Goal: Task Accomplishment & Management: Manage account settings

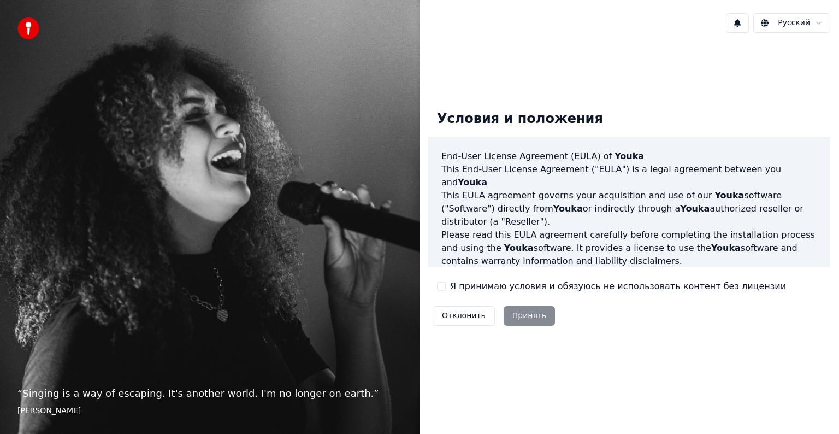
click at [520, 316] on div "Отклонить Принять" at bounding box center [493, 315] width 131 height 28
drag, startPoint x: 442, startPoint y: 283, endPoint x: 435, endPoint y: 291, distance: 10.0
click at [441, 284] on button "Я принимаю условия и обязуюсь не использовать контент без лицензии" at bounding box center [441, 286] width 9 height 9
click at [506, 309] on button "Принять" at bounding box center [530, 316] width 52 height 20
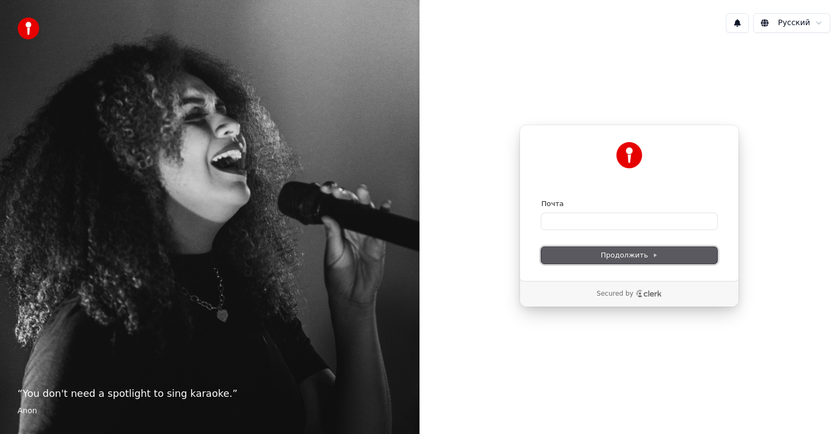
click at [616, 251] on span "Продолжить" at bounding box center [629, 255] width 57 height 10
drag, startPoint x: 583, startPoint y: 208, endPoint x: 583, endPoint y: 213, distance: 5.5
click at [583, 209] on div "Почта" at bounding box center [629, 214] width 176 height 31
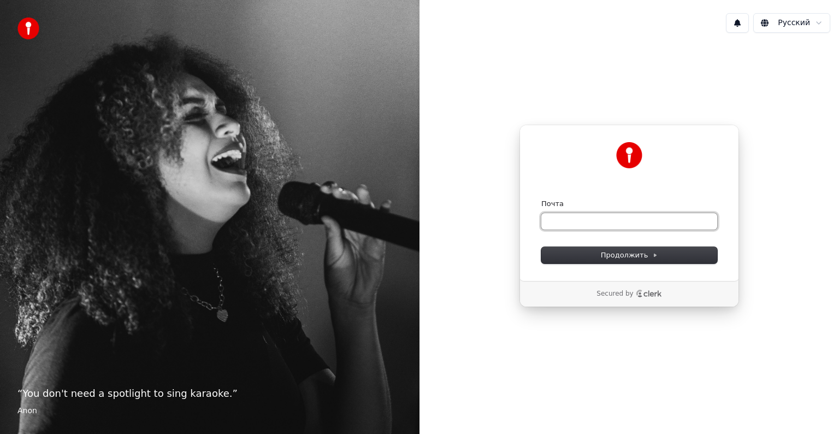
click at [583, 215] on input "Почта" at bounding box center [629, 221] width 176 height 16
click at [564, 226] on input "Почта" at bounding box center [629, 221] width 176 height 16
paste input "**********"
click at [631, 254] on span "Продолжить" at bounding box center [629, 255] width 57 height 10
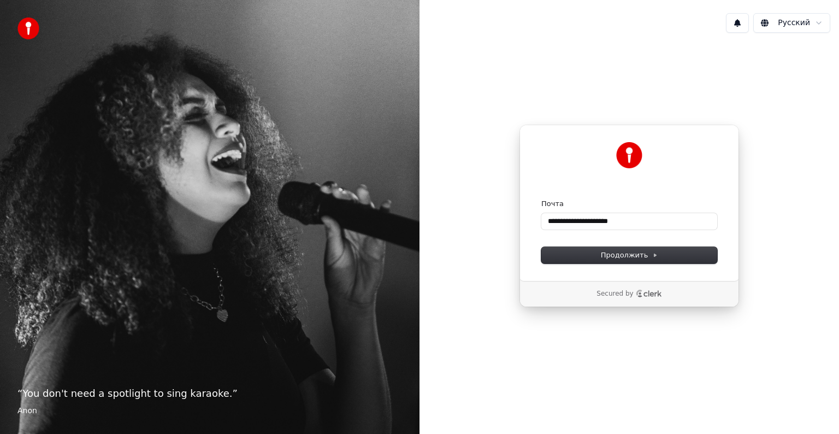
type input "**********"
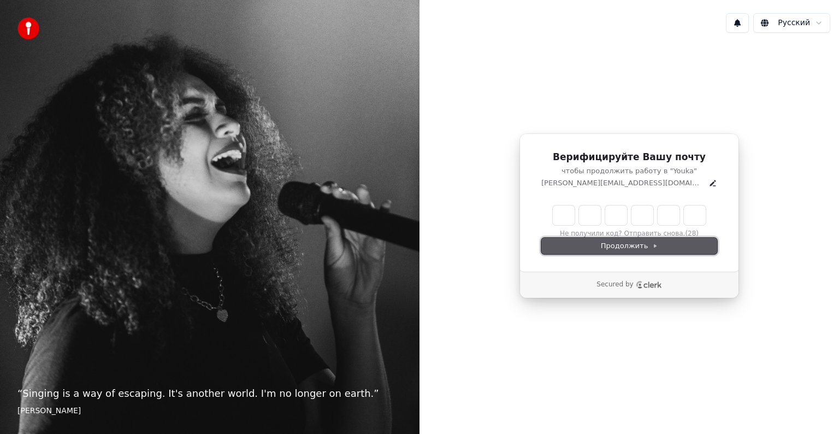
click at [663, 243] on button "Продолжить" at bounding box center [629, 246] width 176 height 16
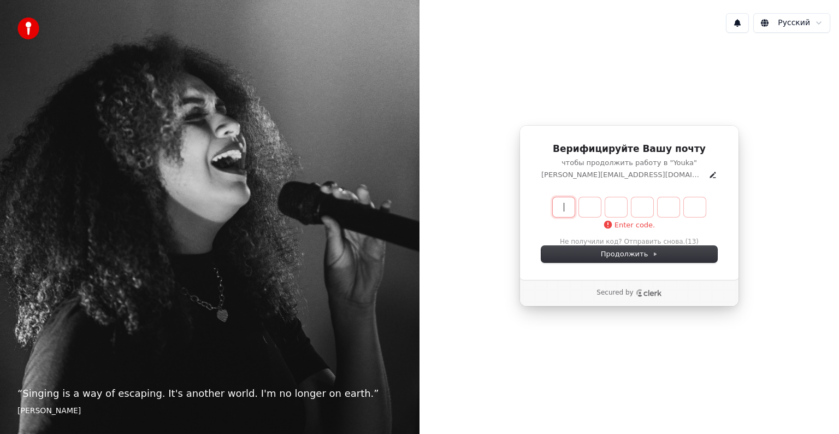
click at [556, 205] on input "Enter verification code" at bounding box center [640, 207] width 175 height 20
type input "******"
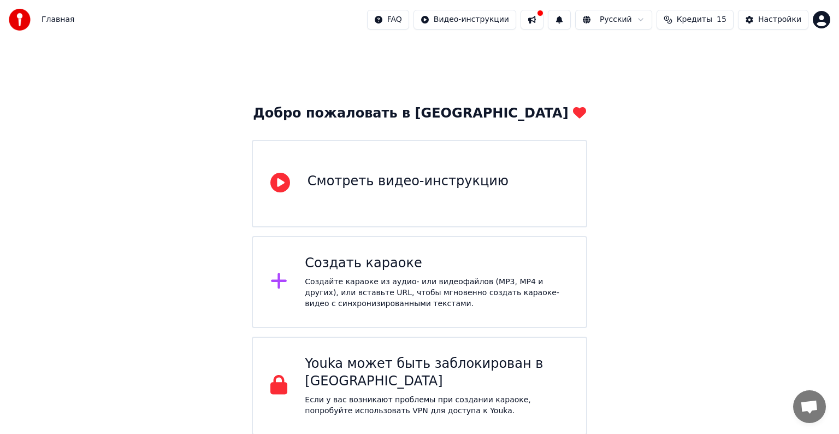
click at [53, 25] on span "Главная" at bounding box center [58, 19] width 33 height 11
click at [24, 15] on img at bounding box center [20, 20] width 22 height 22
click at [543, 21] on button at bounding box center [531, 20] width 23 height 20
click at [625, 19] on html "Главная FAQ Видео-инструкции Русский Кредиты 15 Настройки Добро пожаловать в Yo…" at bounding box center [419, 217] width 839 height 435
click at [578, 18] on html "Главная FAQ Видео-инструкции Русский Кредиты 15 Настройки Добро пожаловать в Yo…" at bounding box center [419, 217] width 839 height 435
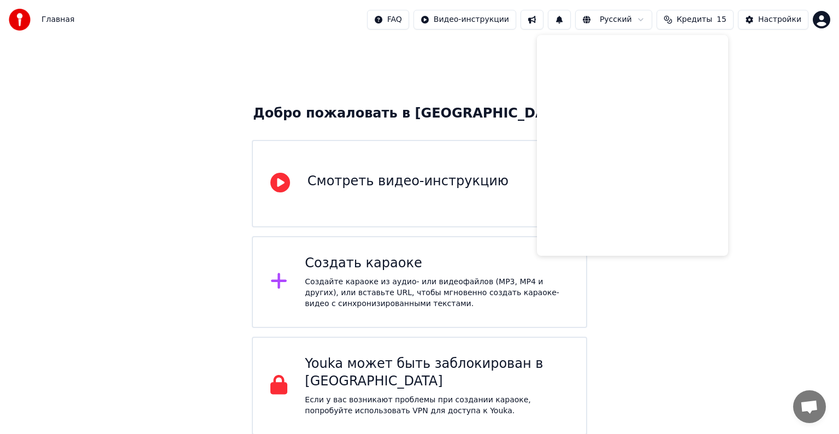
click at [712, 15] on span "Кредиты" at bounding box center [694, 19] width 35 height 11
